Goal: Information Seeking & Learning: Learn about a topic

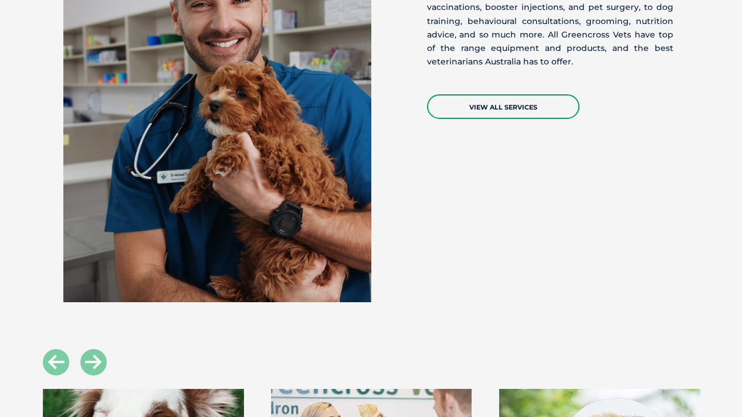
scroll to position [1082, 0]
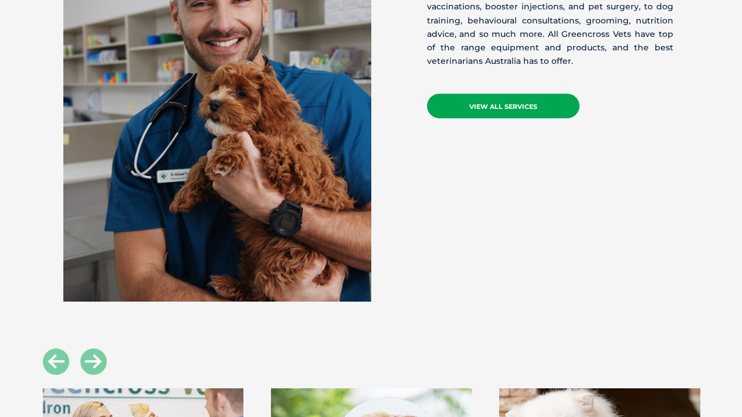
click at [499, 106] on link "VIEW ALL SERVICES" at bounding box center [503, 106] width 152 height 25
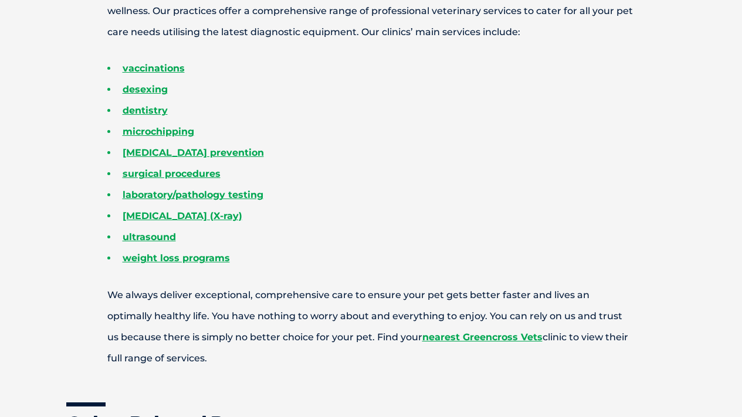
scroll to position [480, 0]
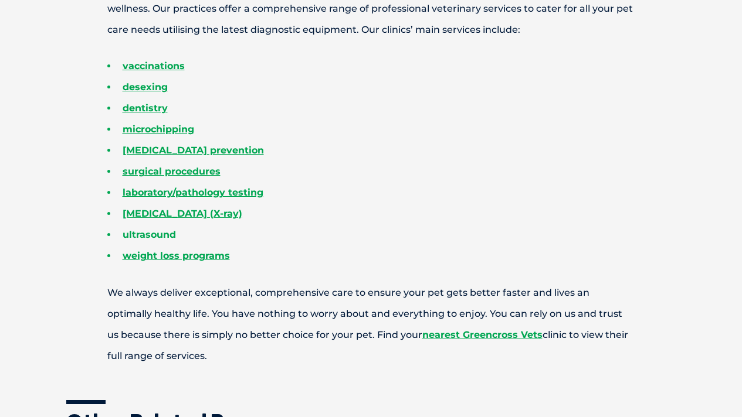
click at [157, 231] on link "ultrasound" at bounding box center [149, 234] width 53 height 11
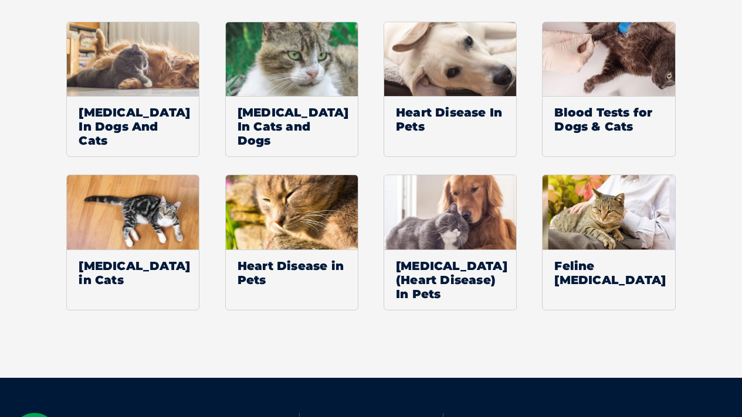
scroll to position [1634, 0]
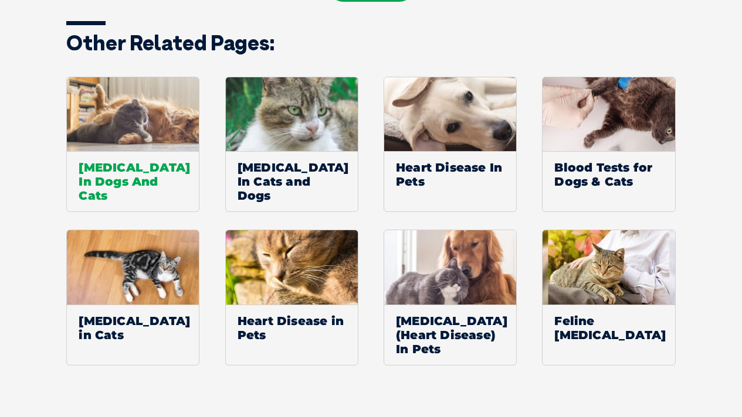
click at [140, 191] on span "Cardiomyopathy In Dogs And Cats" at bounding box center [133, 181] width 132 height 60
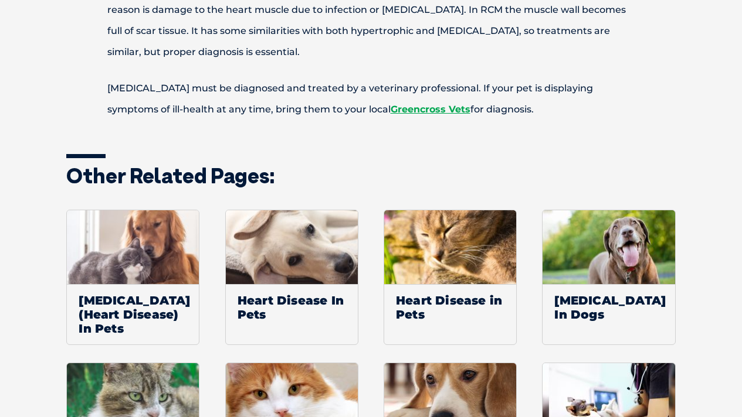
scroll to position [1863, 0]
